Goal: Information Seeking & Learning: Learn about a topic

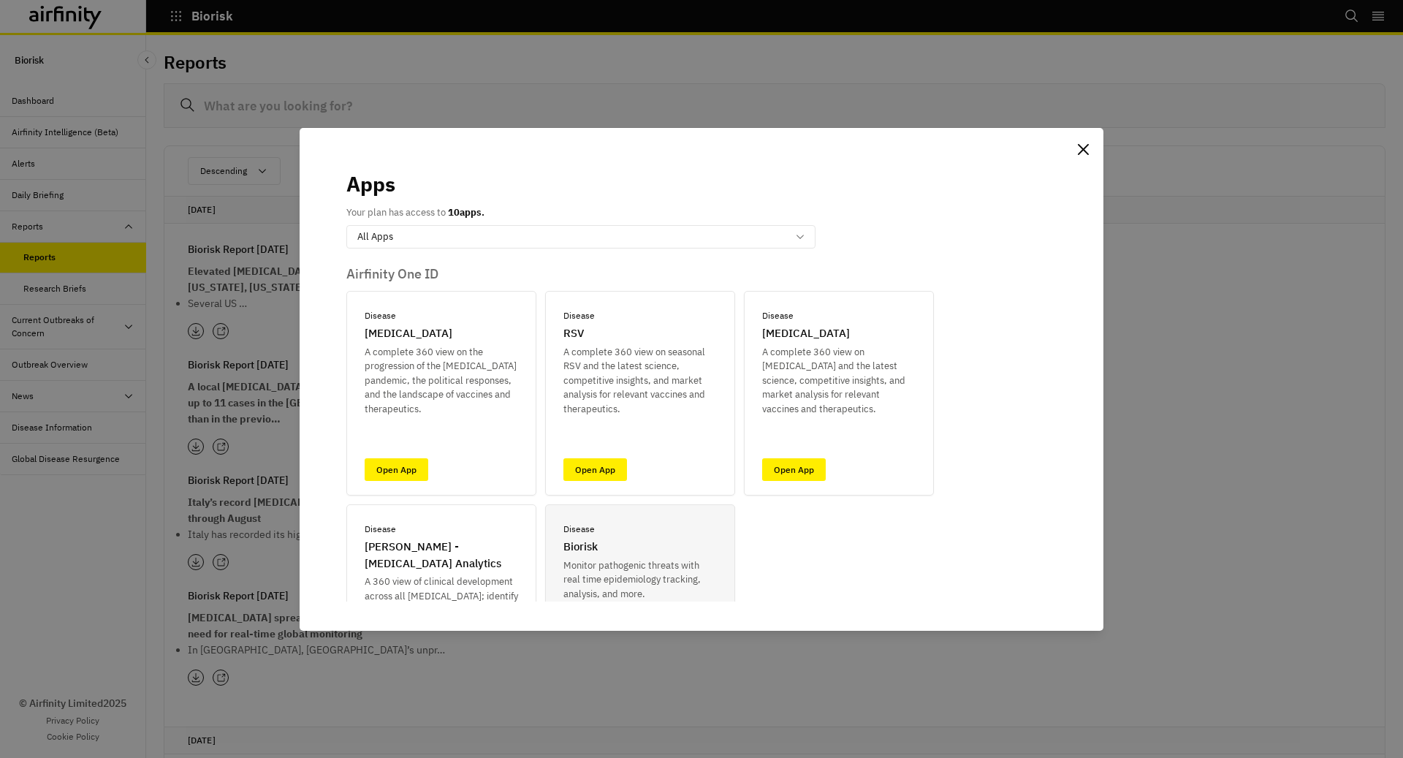
scroll to position [619, 0]
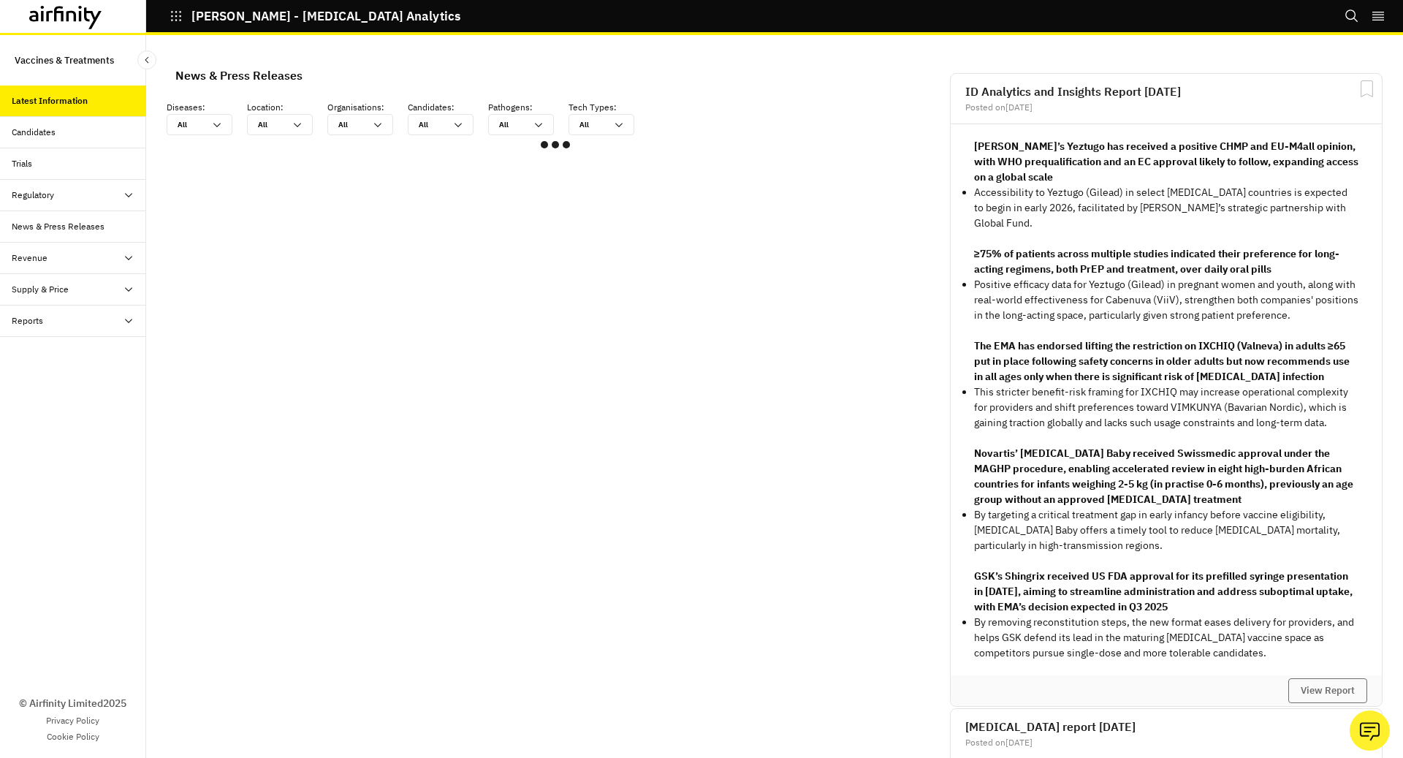
click at [176, 14] on icon "button" at bounding box center [175, 15] width 13 height 13
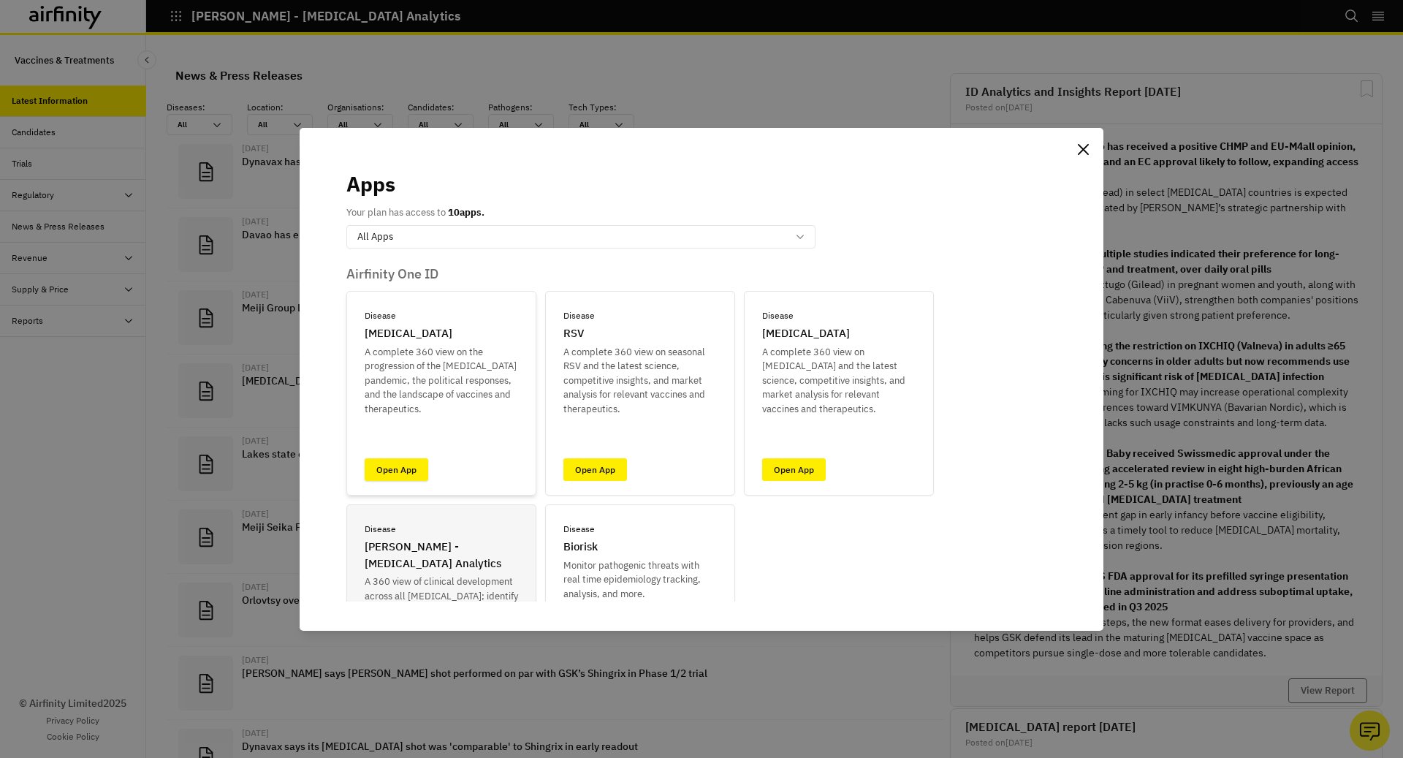
scroll to position [961, 438]
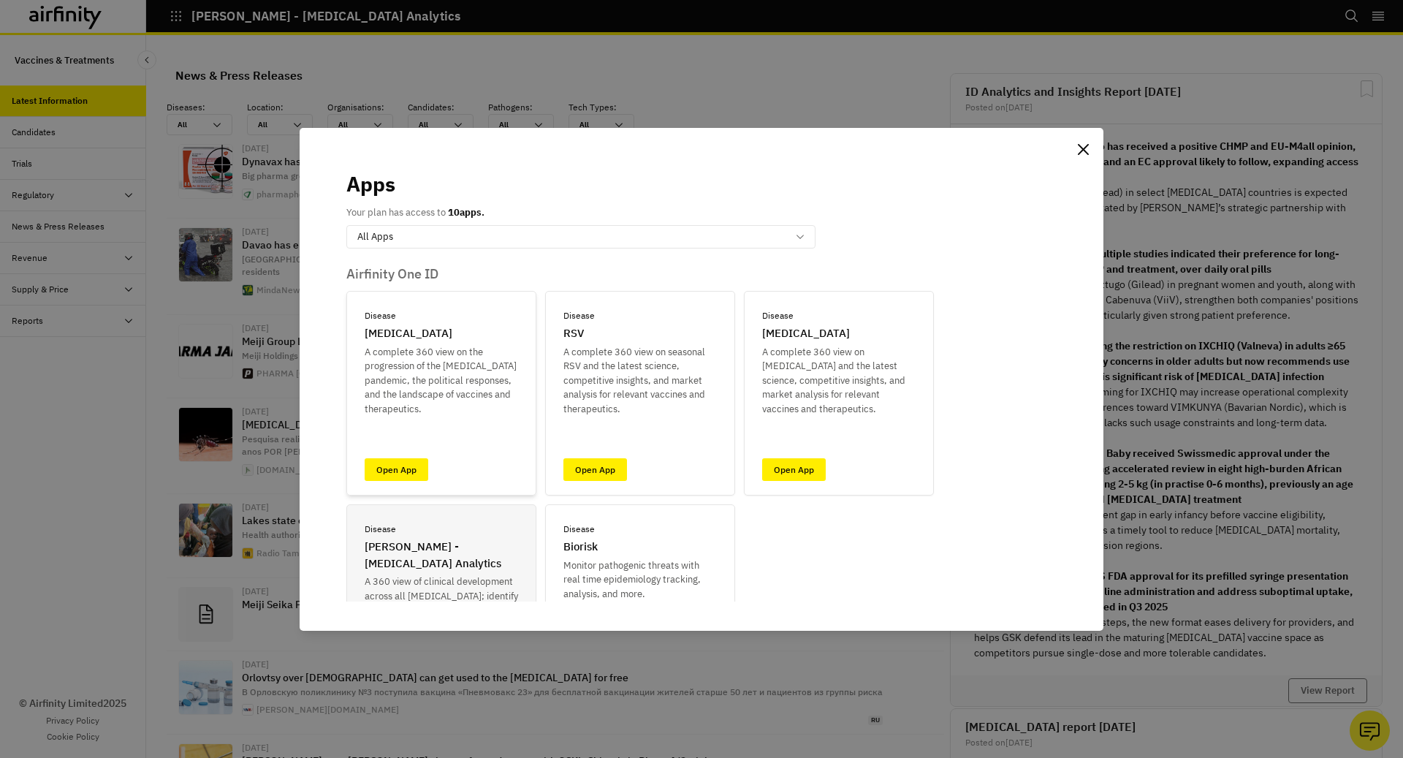
click at [406, 454] on div "Disease COVID-19 A complete 360 view on the progression of the COVID-19 pandemi…" at bounding box center [441, 393] width 190 height 205
click at [408, 466] on link "Open App" at bounding box center [397, 469] width 64 height 23
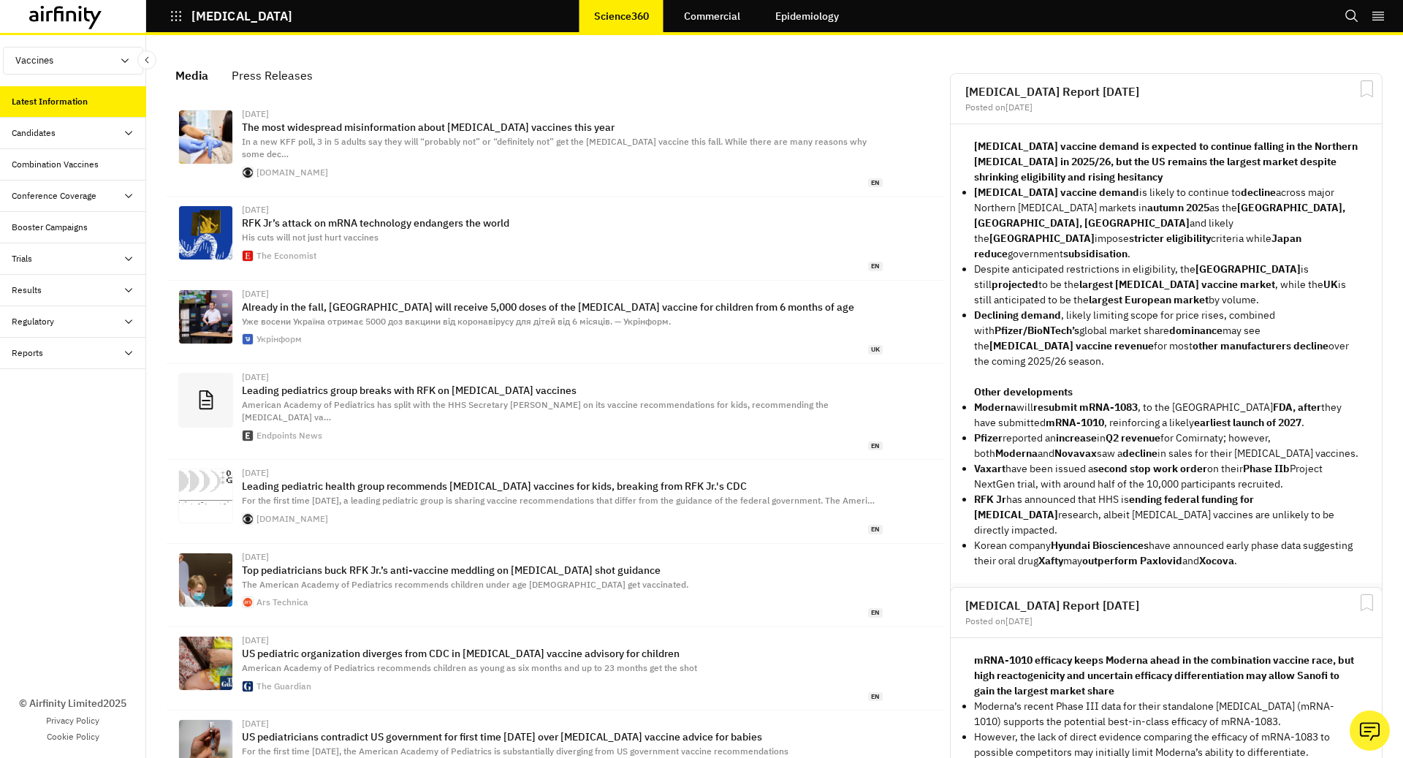
scroll to position [938, 438]
click at [831, 16] on link "Epidemiology" at bounding box center [807, 16] width 93 height 35
